Goal: Task Accomplishment & Management: Complete application form

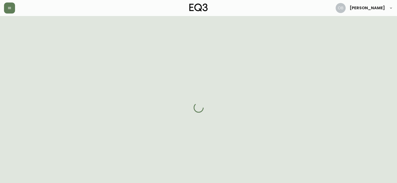
select select "NJ"
select select "US"
select select "US_EN"
select select "Other"
select select "Interior Designer"
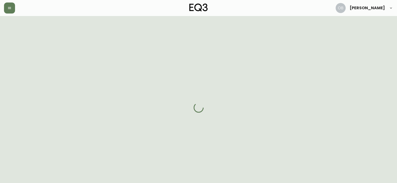
select select "false"
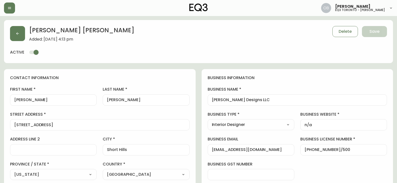
type input "EQ3 US Trade - [GEOGRAPHIC_DATA]"
select select "cm48zha2033ze0170ss7kujjb"
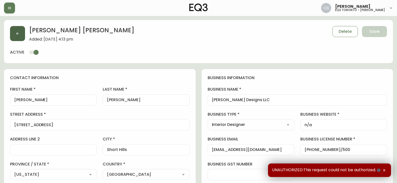
click at [22, 34] on button "button" at bounding box center [17, 33] width 15 height 15
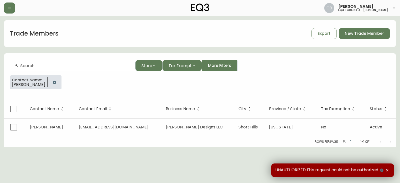
click at [53, 84] on button "button" at bounding box center [55, 82] width 10 height 10
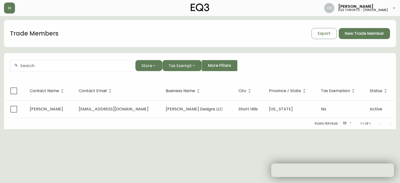
click at [56, 69] on div at bounding box center [72, 65] width 125 height 11
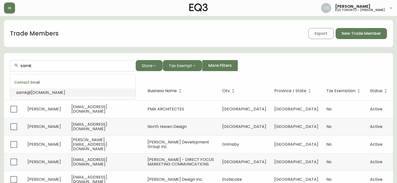
click at [48, 93] on span "@[DOMAIN_NAME]" at bounding box center [46, 93] width 38 height 6
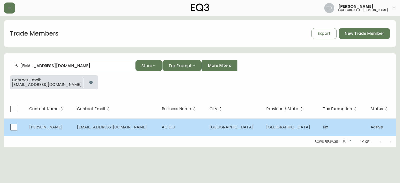
type input "[EMAIL_ADDRESS][DOMAIN_NAME]"
click at [186, 130] on td "AC DO" at bounding box center [182, 127] width 48 height 18
select select "ON"
select select "CA"
select select "CA_EN"
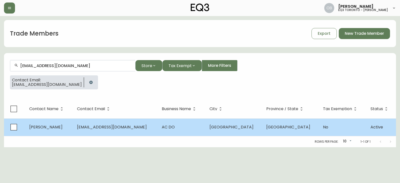
select select "Other"
select select "Interior Designer"
select select "false"
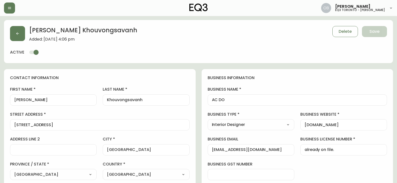
type input "EQ3 [GEOGRAPHIC_DATA] - [PERSON_NAME]"
select select "cjw10z96s008u6gs0ccm7hd19"
click at [17, 28] on button "button" at bounding box center [17, 33] width 15 height 15
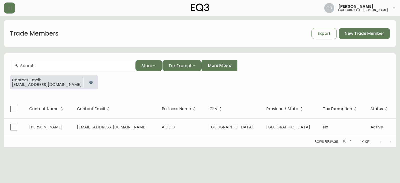
click at [89, 81] on icon "button" at bounding box center [91, 82] width 4 height 4
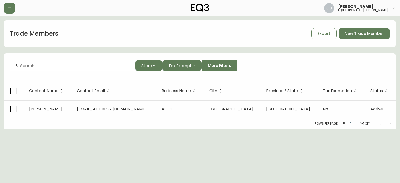
click at [64, 66] on input "text" at bounding box center [75, 65] width 111 height 5
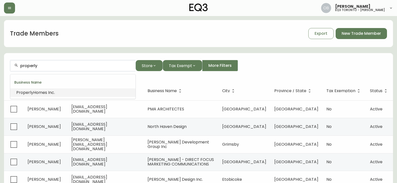
click at [62, 90] on li "Properly Homes Inc." at bounding box center [72, 92] width 125 height 9
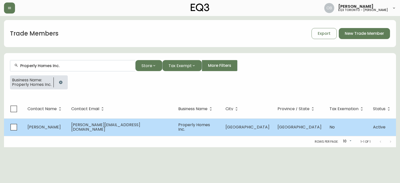
type input "Properly Homes Inc."
click at [100, 124] on span "[PERSON_NAME][EMAIL_ADDRESS][DOMAIN_NAME]" at bounding box center [105, 127] width 69 height 10
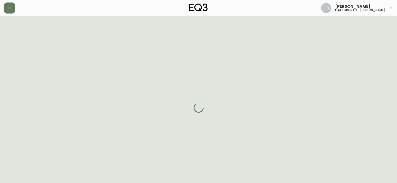
select select "ON"
select select "CA"
select select "CA_EN"
select select "Other"
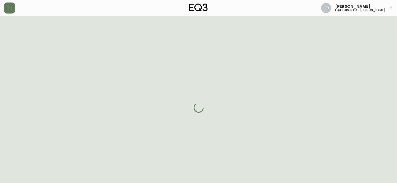
select select "cjw10z96s008u6gs0ccm7hd19"
select select "false"
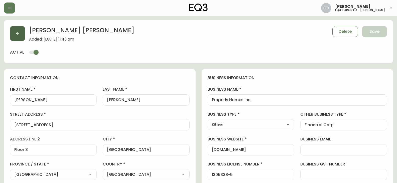
click at [22, 40] on button "button" at bounding box center [17, 33] width 15 height 15
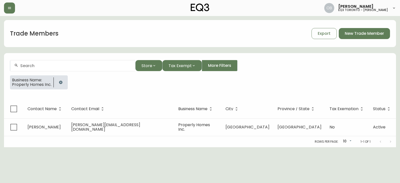
click at [60, 80] on icon "button" at bounding box center [61, 82] width 4 height 4
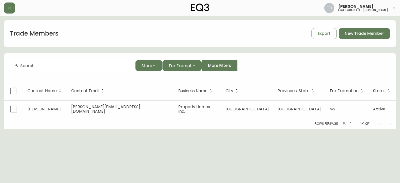
click at [62, 66] on input "text" at bounding box center [75, 65] width 111 height 5
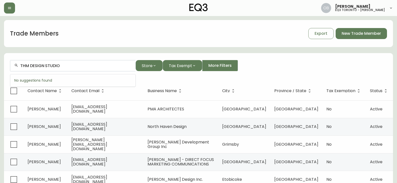
drag, startPoint x: 31, startPoint y: 64, endPoint x: 69, endPoint y: 63, distance: 38.5
click at [63, 63] on div "THM DESIGN STUDIO" at bounding box center [72, 65] width 125 height 11
click at [77, 60] on form "THM Store Tax Exempt More Filters" at bounding box center [198, 67] width 389 height 27
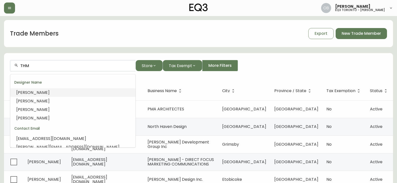
click at [73, 64] on input "THM" at bounding box center [75, 65] width 111 height 5
click at [72, 64] on input "THM" at bounding box center [75, 65] width 111 height 5
paste input "[EMAIL_ADDRESS][DOMAIN_NAME]"
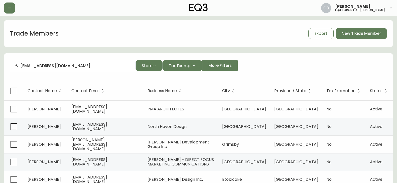
click at [89, 68] on input "[EMAIL_ADDRESS][DOMAIN_NAME]" at bounding box center [75, 65] width 111 height 5
paste input "[STREET_ADDRESS][PERSON_NAME][PERSON_NAME]"
click at [75, 62] on div "[STREET_ADDRESS][PERSON_NAME][PERSON_NAME]" at bounding box center [72, 65] width 125 height 11
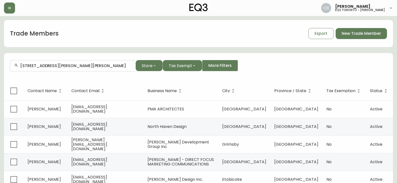
click at [75, 62] on div "[STREET_ADDRESS][PERSON_NAME][PERSON_NAME]" at bounding box center [72, 65] width 125 height 11
paste input "[PHONE_NUMBER]"
click at [30, 64] on input "[PHONE_NUMBER]" at bounding box center [75, 65] width 111 height 5
click at [21, 65] on input "6478239516" at bounding box center [75, 65] width 111 height 5
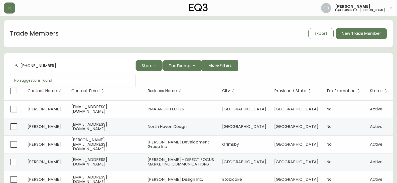
click at [58, 63] on input "[PHONE_NUMBER]" at bounding box center [75, 65] width 111 height 5
drag, startPoint x: 100, startPoint y: 68, endPoint x: 0, endPoint y: 65, distance: 99.9
click at [0, 65] on main "Trade Members Export New Trade Member [PHONE_NUMBER] Store Tax Exempt More Filt…" at bounding box center [198, 151] width 397 height 271
paste input "@[DOMAIN_NAME]"
click at [22, 65] on input "@[DOMAIN_NAME]" at bounding box center [75, 65] width 111 height 5
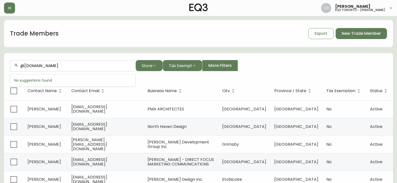
click at [22, 65] on input "@[DOMAIN_NAME]" at bounding box center [75, 65] width 111 height 5
click at [21, 63] on input "@[DOMAIN_NAME]" at bounding box center [75, 65] width 111 height 5
click at [92, 61] on div "@[DOMAIN_NAME]" at bounding box center [72, 65] width 125 height 11
click at [91, 61] on div "@[DOMAIN_NAME]" at bounding box center [72, 65] width 125 height 11
click at [25, 66] on input "[PERSON_NAME]" at bounding box center [75, 65] width 111 height 5
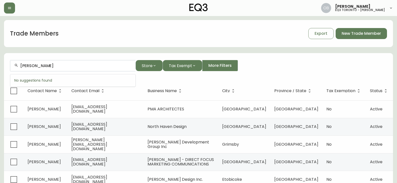
click at [25, 66] on input "[PERSON_NAME]" at bounding box center [75, 65] width 111 height 5
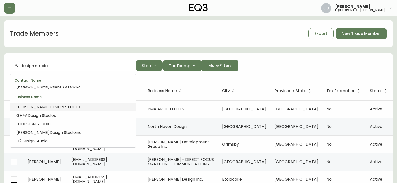
click at [21, 64] on input "design studio" at bounding box center [75, 65] width 111 height 5
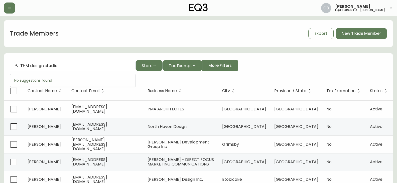
click at [65, 69] on div "THM design studio" at bounding box center [72, 65] width 125 height 11
click at [67, 66] on input "THM design studio" at bounding box center [75, 65] width 111 height 5
type input "THM design studio"
click at [370, 35] on span "New Trade Member" at bounding box center [360, 34] width 39 height 6
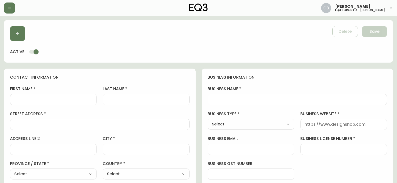
click at [236, 97] on input "business name" at bounding box center [297, 99] width 171 height 5
paste input "THM DESIGN STUDIO"
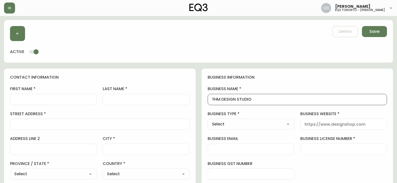
type input "THM DESIGN STUDIO"
click at [72, 100] on input "first name" at bounding box center [53, 99] width 78 height 5
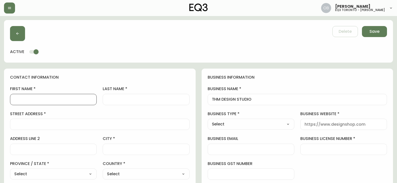
click at [58, 95] on div at bounding box center [53, 99] width 87 height 11
type input "Talar"
click at [14, 37] on button "button" at bounding box center [17, 33] width 15 height 15
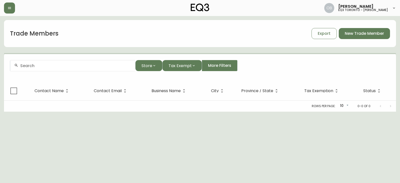
click at [51, 63] on input "text" at bounding box center [75, 65] width 111 height 5
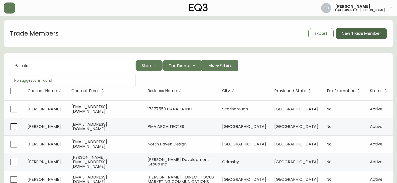
type input "talar"
click at [360, 35] on span "New Trade Member" at bounding box center [360, 34] width 39 height 6
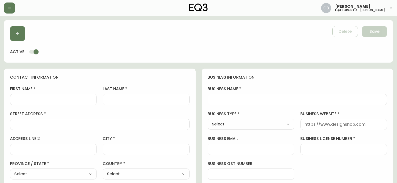
click at [78, 95] on div at bounding box center [53, 99] width 87 height 11
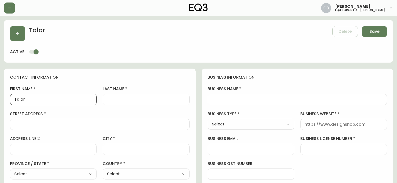
type input "Talar"
click at [135, 99] on input "last name" at bounding box center [146, 99] width 78 height 5
paste input "Hasserjian"
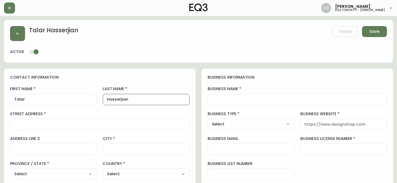
type input "Hasserjian"
click at [236, 99] on input "business name" at bounding box center [297, 99] width 171 height 5
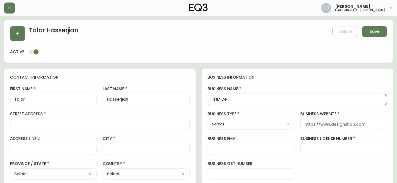
type input "THM DESIGN STUDIO"
click at [243, 125] on select "Select Interior Designer Architect Home Builder Contractor Real Estate Agent Ho…" at bounding box center [250, 124] width 87 height 8
select select "Interior Designer"
click at [207, 120] on select "Select Interior Designer Architect Home Builder Contractor Real Estate Agent Ho…" at bounding box center [250, 124] width 87 height 8
type input "Interior Designer"
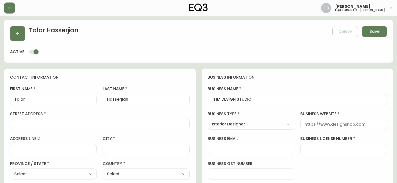
click at [333, 124] on input "business website" at bounding box center [343, 124] width 78 height 5
paste input "[URL][DOMAIN_NAME]"
type input "[URL][DOMAIN_NAME]"
click at [316, 148] on input "business license number" at bounding box center [343, 149] width 78 height 5
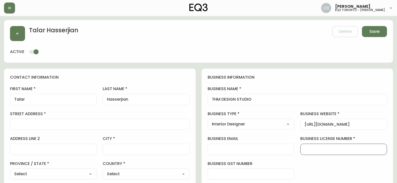
scroll to position [0, 0]
type input "0000000"
click at [46, 126] on input "street address" at bounding box center [99, 124] width 171 height 5
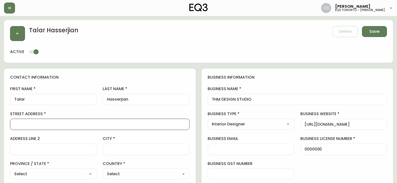
click at [60, 123] on input "street address" at bounding box center [99, 124] width 171 height 5
paste input "[STREET_ADDRESS][PERSON_NAME][PERSON_NAME]"
type input "[STREET_ADDRESS][PERSON_NAME][PERSON_NAME]"
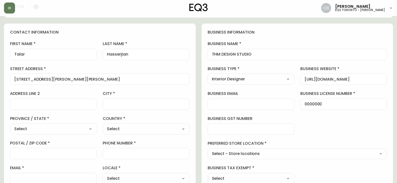
scroll to position [100, 0]
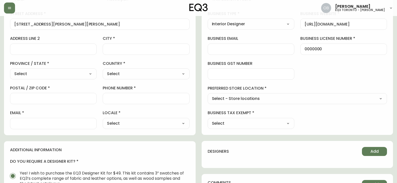
click at [58, 97] on input "postal / zip code" at bounding box center [53, 98] width 78 height 5
paste input "M3C 3Y5"
type input "M3C 3Y5"
click at [37, 122] on input "email" at bounding box center [53, 123] width 78 height 5
drag, startPoint x: 54, startPoint y: 126, endPoint x: 148, endPoint y: 101, distance: 97.7
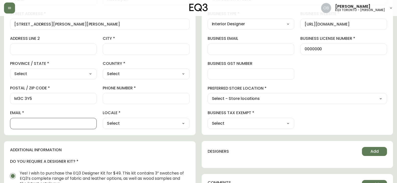
click at [54, 126] on input "email" at bounding box center [53, 123] width 78 height 5
paste input "[EMAIL_ADDRESS][DOMAIN_NAME]"
type input "[EMAIL_ADDRESS][DOMAIN_NAME]"
click at [152, 100] on input "phone number" at bounding box center [146, 98] width 78 height 5
click at [148, 103] on div at bounding box center [146, 98] width 87 height 11
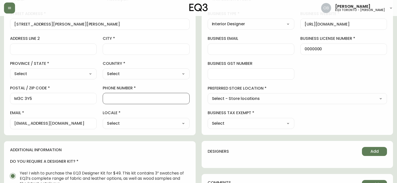
paste input "[PHONE_NUMBER]"
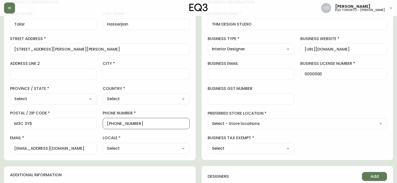
type input "[PHONE_NUMBER]"
click at [51, 103] on div "Select [GEOGRAPHIC_DATA] [GEOGRAPHIC_DATA] [GEOGRAPHIC_DATA] [GEOGRAPHIC_DATA] …" at bounding box center [53, 98] width 87 height 11
click at [47, 99] on select "Select [GEOGRAPHIC_DATA] [GEOGRAPHIC_DATA] [GEOGRAPHIC_DATA] [GEOGRAPHIC_DATA] …" at bounding box center [53, 99] width 87 height 8
select select "ON"
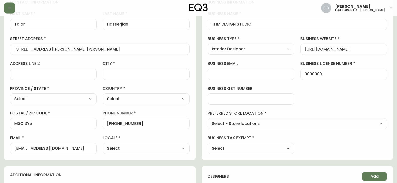
click at [10, 95] on select "Select [GEOGRAPHIC_DATA] [GEOGRAPHIC_DATA] [GEOGRAPHIC_DATA] [GEOGRAPHIC_DATA] …" at bounding box center [53, 99] width 87 height 8
type input "[GEOGRAPHIC_DATA]"
click at [120, 98] on select "Select [GEOGRAPHIC_DATA] [GEOGRAPHIC_DATA]" at bounding box center [146, 99] width 87 height 8
select select "CA"
click at [103, 95] on select "Select [GEOGRAPHIC_DATA] [GEOGRAPHIC_DATA]" at bounding box center [146, 99] width 87 height 8
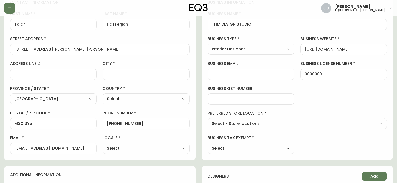
type input "[GEOGRAPHIC_DATA]"
click at [121, 76] on input "city" at bounding box center [146, 74] width 78 height 5
type input "[GEOGRAPHIC_DATA]"
drag, startPoint x: 143, startPoint y: 149, endPoint x: 138, endPoint y: 143, distance: 7.6
click at [143, 149] on select "Select CA_EN [GEOGRAPHIC_DATA] US_EN" at bounding box center [146, 149] width 87 height 8
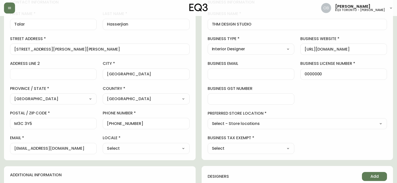
select select "CA_EN"
click at [103, 145] on select "Select CA_EN [GEOGRAPHIC_DATA] US_EN" at bounding box center [146, 149] width 87 height 8
type input "CA_EN"
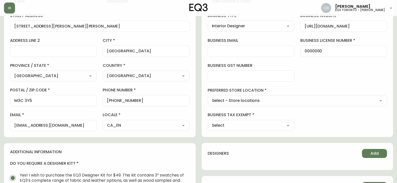
scroll to position [100, 0]
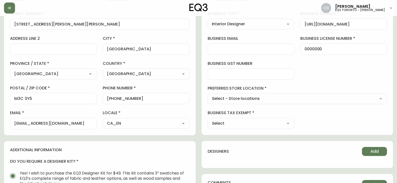
click at [260, 101] on select "Select - Store locations EQ3 [GEOGRAPHIC_DATA] EQ3 [GEOGRAPHIC_DATA] [GEOGRAPHI…" at bounding box center [296, 99] width 179 height 8
click at [259, 100] on select "Select - Store locations EQ3 [GEOGRAPHIC_DATA] EQ3 [GEOGRAPHIC_DATA] [GEOGRAPHI…" at bounding box center [296, 99] width 179 height 8
select select "cjw10z96s008u6gs0ccm7hd19"
click at [207, 95] on select "Select - Store locations EQ3 [GEOGRAPHIC_DATA] EQ3 [GEOGRAPHIC_DATA] [GEOGRAPHI…" at bounding box center [296, 99] width 179 height 8
type input "EQ3 [GEOGRAPHIC_DATA] - [PERSON_NAME]"
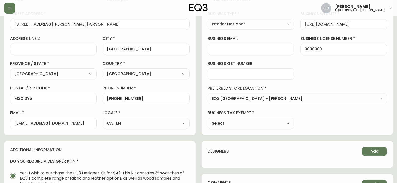
click at [248, 120] on select "Select Yes No" at bounding box center [250, 124] width 87 height 8
select select "false"
click at [207, 120] on select "Select Yes No" at bounding box center [250, 124] width 87 height 8
type input "No"
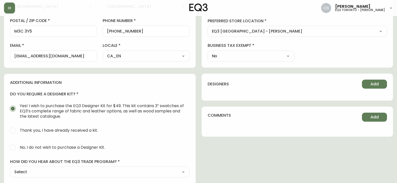
scroll to position [175, 0]
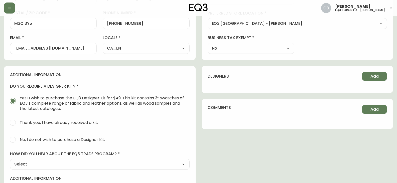
click at [51, 139] on span "No, I do not wish to purchase a Designer Kit." at bounding box center [62, 139] width 85 height 5
click at [18, 139] on input "No, I do not wish to purchase a Designer Kit." at bounding box center [12, 139] width 11 height 11
radio input "true"
radio input "false"
click at [38, 163] on select "Select Social Media Advertisement Trade Show Outreach from a Trade Rep Other" at bounding box center [99, 164] width 179 height 8
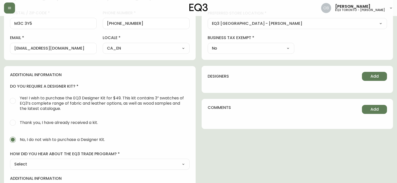
select select "Other"
click at [10, 160] on select "Select Social Media Advertisement Trade Show Outreach from a Trade Rep Other" at bounding box center [99, 164] width 179 height 8
type input "Other"
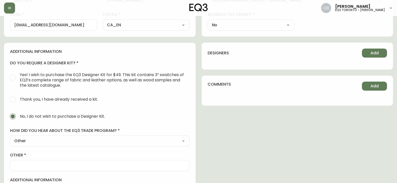
scroll to position [225, 0]
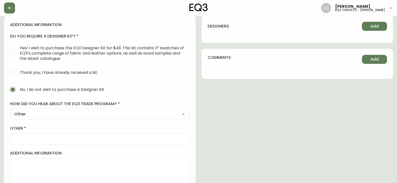
click at [57, 131] on label "other" at bounding box center [99, 129] width 179 height 6
click at [57, 136] on input "other" at bounding box center [99, 138] width 171 height 5
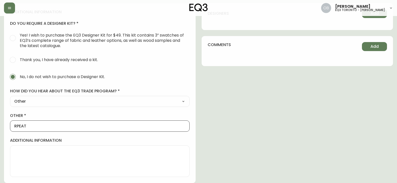
click at [81, 125] on input "RPEAT" at bounding box center [99, 126] width 171 height 5
type input "F"
type input "Former Trade Member"
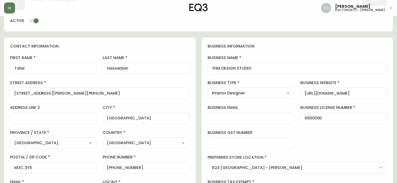
scroll to position [0, 0]
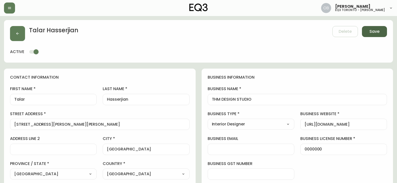
click at [370, 34] on span "Save" at bounding box center [374, 32] width 10 height 6
select select
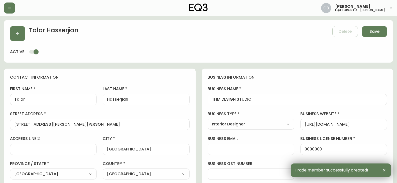
type input "[PHONE_NUMBER]"
type input "Other"
select select "Other"
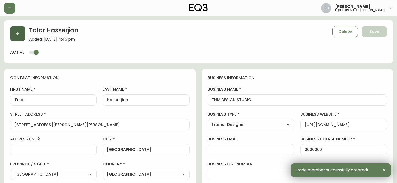
click at [24, 33] on button "button" at bounding box center [17, 33] width 15 height 15
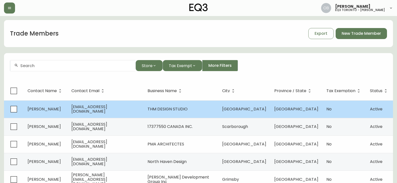
click at [107, 107] on span "[EMAIL_ADDRESS][DOMAIN_NAME]" at bounding box center [89, 109] width 36 height 10
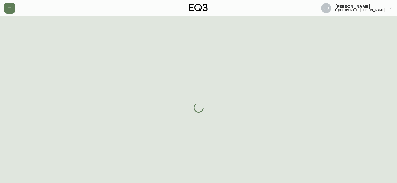
select select "ON"
select select "CA"
select select "CA_EN"
select select "Other"
select select "Interior Designer"
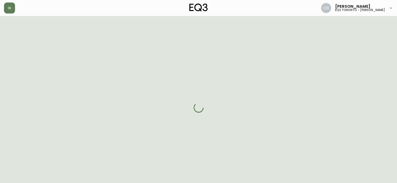
select select "cjw10z96s008u6gs0ccm7hd19"
select select "false"
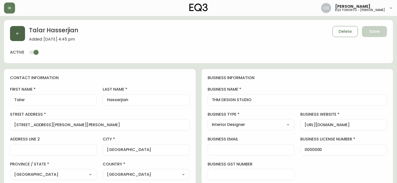
click at [18, 38] on button "button" at bounding box center [17, 33] width 15 height 15
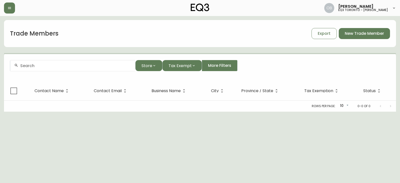
click at [57, 63] on div at bounding box center [72, 65] width 125 height 11
paste input "STEPH HOPE WHITE DESIGN"
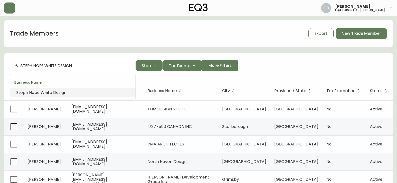
click at [41, 93] on span "White" at bounding box center [47, 93] width 12 height 6
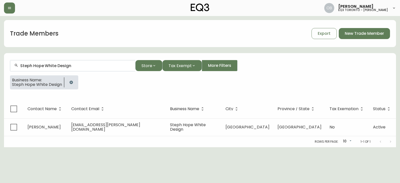
type input "Steph Hope White Design"
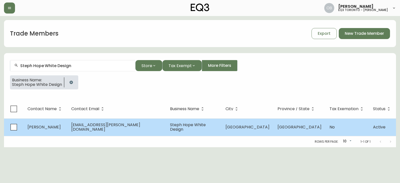
click at [170, 119] on table "Contact Name Contact Email Business Name City Province / State Tax Exemption St…" at bounding box center [200, 117] width 392 height 37
click at [171, 123] on td "Steph Hope White Design" at bounding box center [194, 127] width 56 height 18
select select "ON"
select select "CA"
select select "CA_EN"
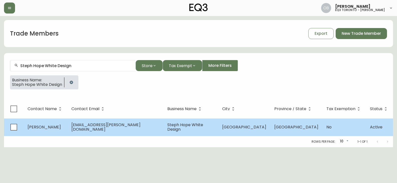
select select "Other"
select select "Interior Designer"
select select "false"
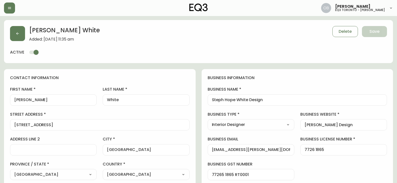
type input "EQ3 [GEOGRAPHIC_DATA] - [PERSON_NAME]"
select select "cjw10z96s008u6gs0ccm7hd19"
click at [5, 34] on div "[PERSON_NAME] Added: [DATE] 11:35 am Delete Save active" at bounding box center [198, 41] width 389 height 43
click at [14, 33] on button "button" at bounding box center [17, 33] width 15 height 15
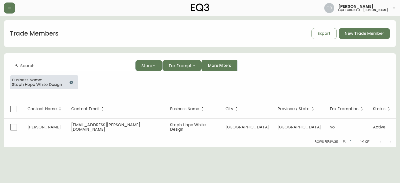
drag, startPoint x: 70, startPoint y: 85, endPoint x: 69, endPoint y: 72, distance: 12.8
click at [70, 84] on button "button" at bounding box center [71, 82] width 10 height 10
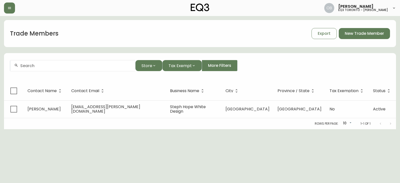
click at [69, 66] on input "text" at bounding box center [75, 65] width 111 height 5
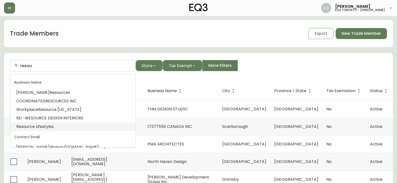
click at [49, 126] on span "rce Lifestyles" at bounding box center [41, 127] width 26 height 6
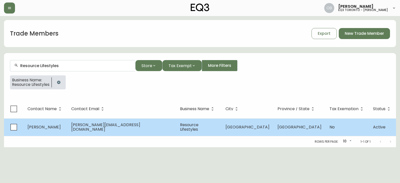
type input "Resource Lifestyles"
click at [67, 126] on td "[PERSON_NAME]" at bounding box center [46, 127] width 44 height 18
select select "ON"
select select "CA"
select select "CA_EN"
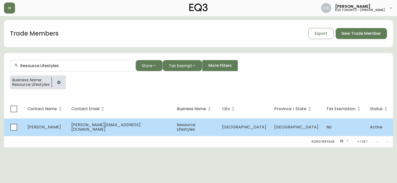
select select "Other"
select select "Home Builder"
select select "false"
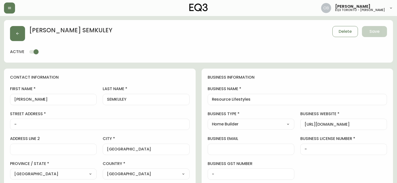
type input "EQ3 [GEOGRAPHIC_DATA] - [PERSON_NAME]"
select select "cjw10z96s008u6gs0ccm7hd19"
click at [220, 50] on div "[PERSON_NAME] Delete Save active" at bounding box center [198, 41] width 389 height 43
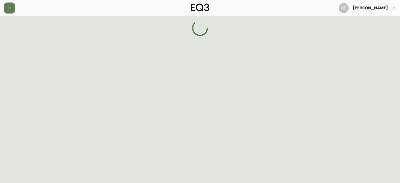
select select "ON"
select select "CA"
select select "CA_EN"
select select "Other"
select select "Interior Designer"
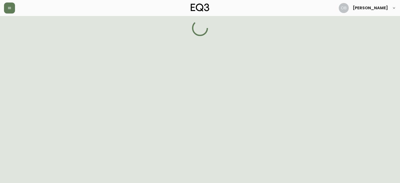
select select "false"
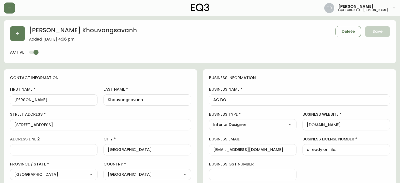
type input "EQ3 [GEOGRAPHIC_DATA] - [PERSON_NAME]"
select select "cjw10z96s008u6gs0ccm7hd19"
